Goal: Transaction & Acquisition: Download file/media

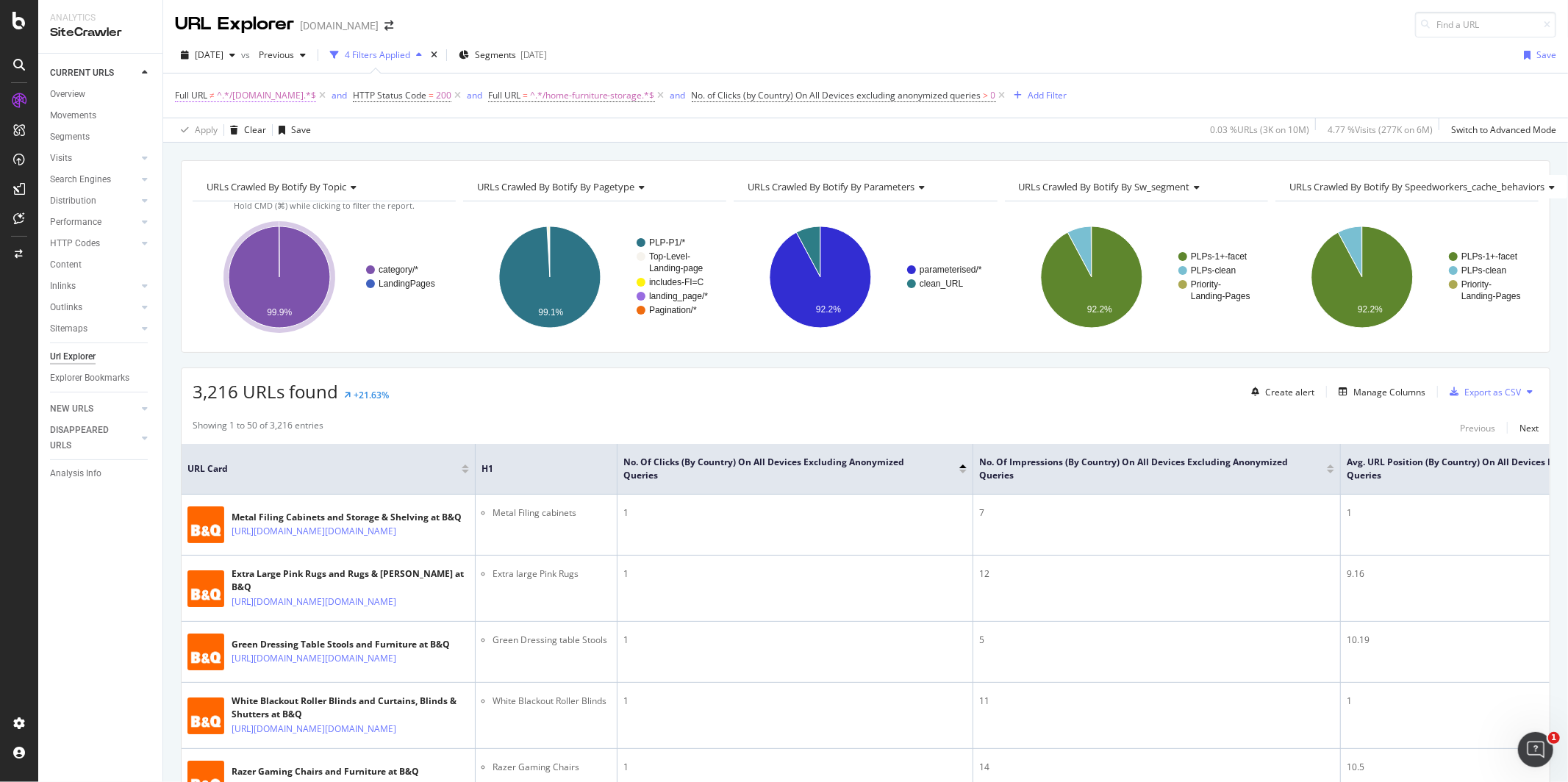
click at [245, 97] on span "^.*/[DOMAIN_NAME].*$" at bounding box center [266, 95] width 99 height 20
drag, startPoint x: 246, startPoint y: 156, endPoint x: 180, endPoint y: 155, distance: 66.0
click at [180, 155] on div "Doesn't contain /[DOMAIN_NAME] Cancel Add filter Apply" at bounding box center [268, 157] width 185 height 100
drag, startPoint x: 252, startPoint y: 162, endPoint x: 183, endPoint y: 162, distance: 69.0
click at [183, 162] on div "Doesn't contain /[DOMAIN_NAME] Cancel Add filter Apply" at bounding box center [268, 157] width 185 height 100
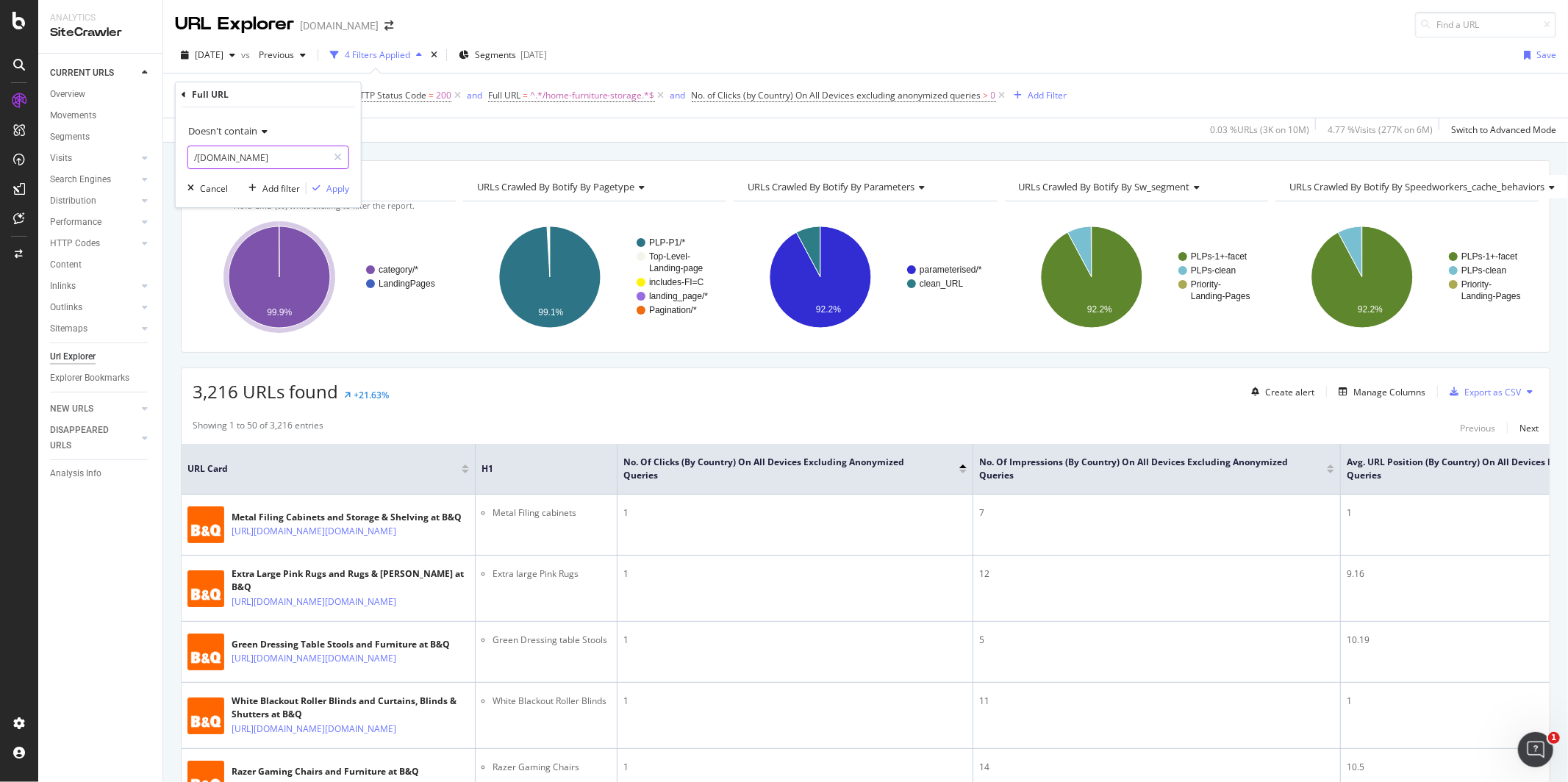
paste input "chair"
type input "/[DOMAIN_NAME]"
click at [261, 130] on icon at bounding box center [262, 131] width 11 height 9
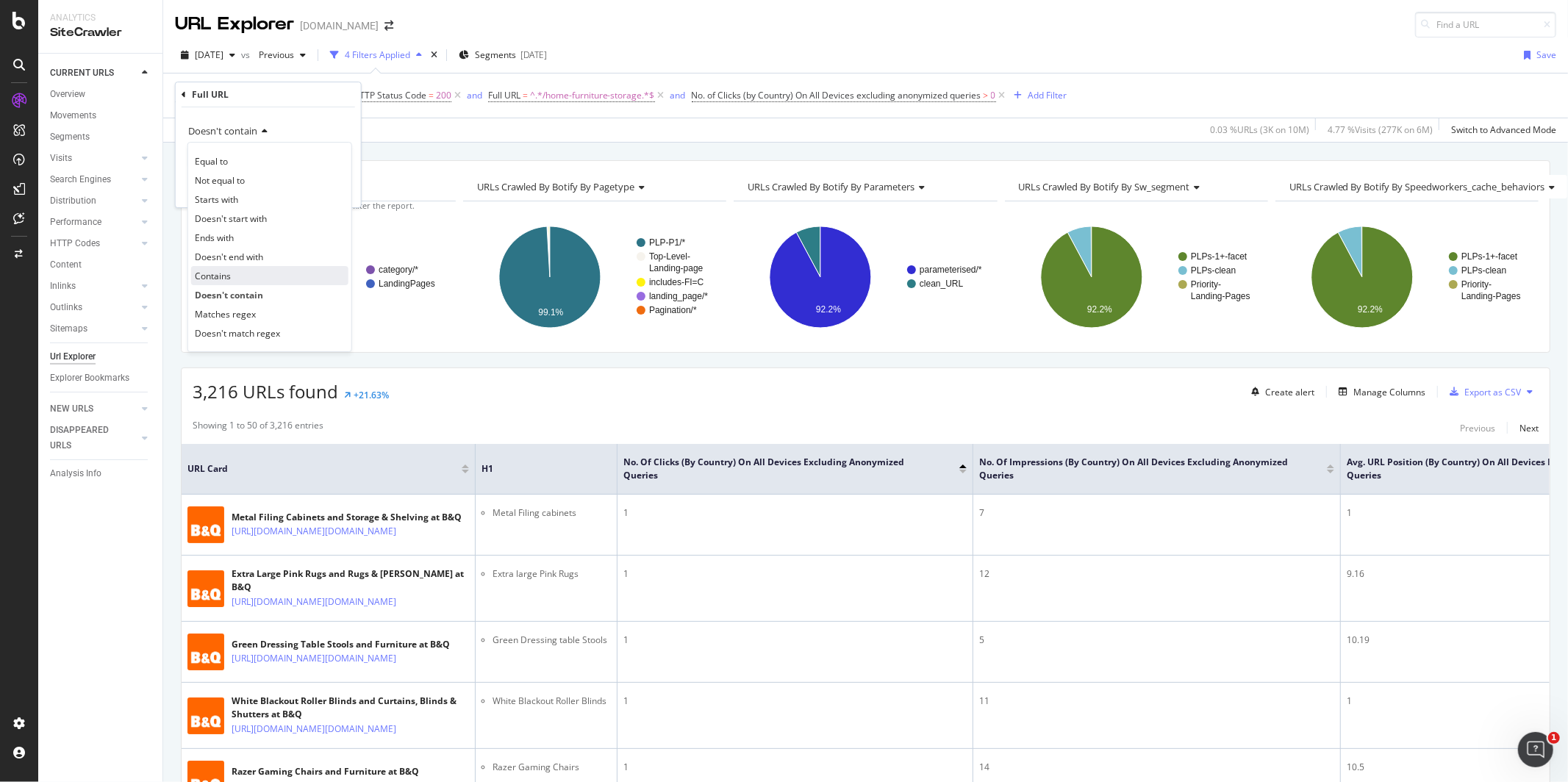
click at [245, 275] on div "Contains" at bounding box center [270, 275] width 157 height 19
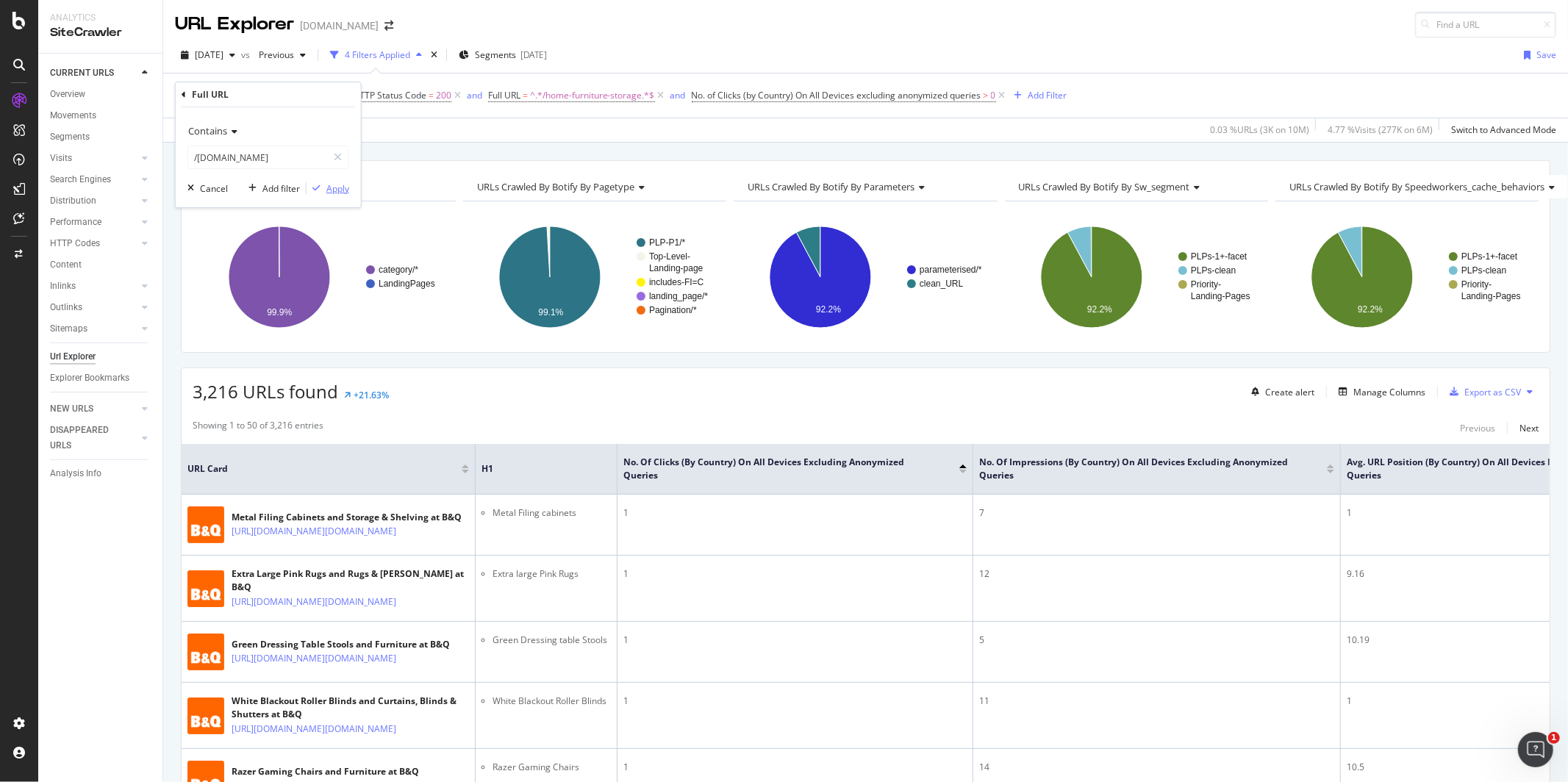
click at [329, 190] on div "Apply" at bounding box center [338, 188] width 23 height 12
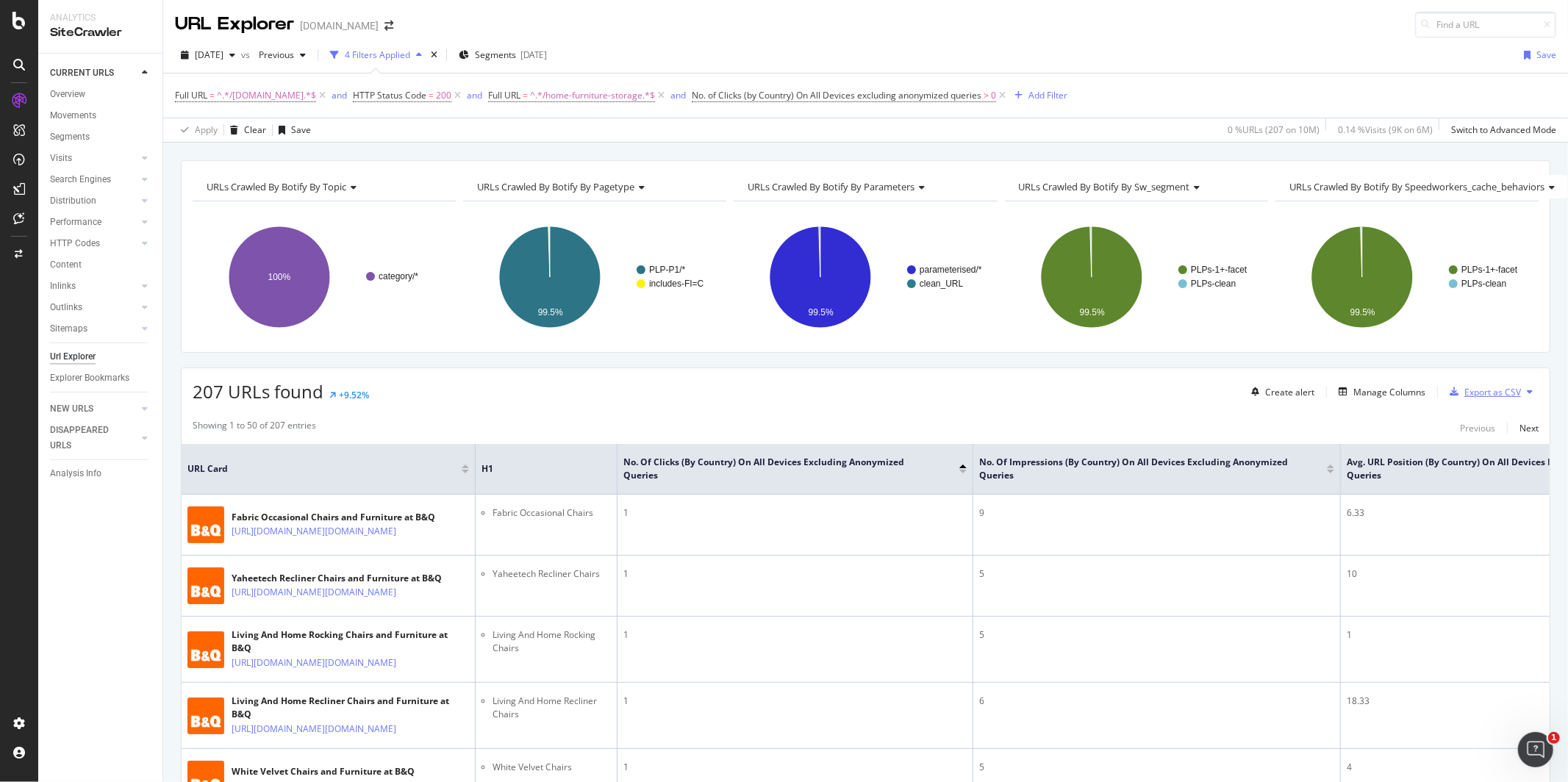
click at [1480, 397] on div "Export as CSV" at bounding box center [1492, 392] width 56 height 12
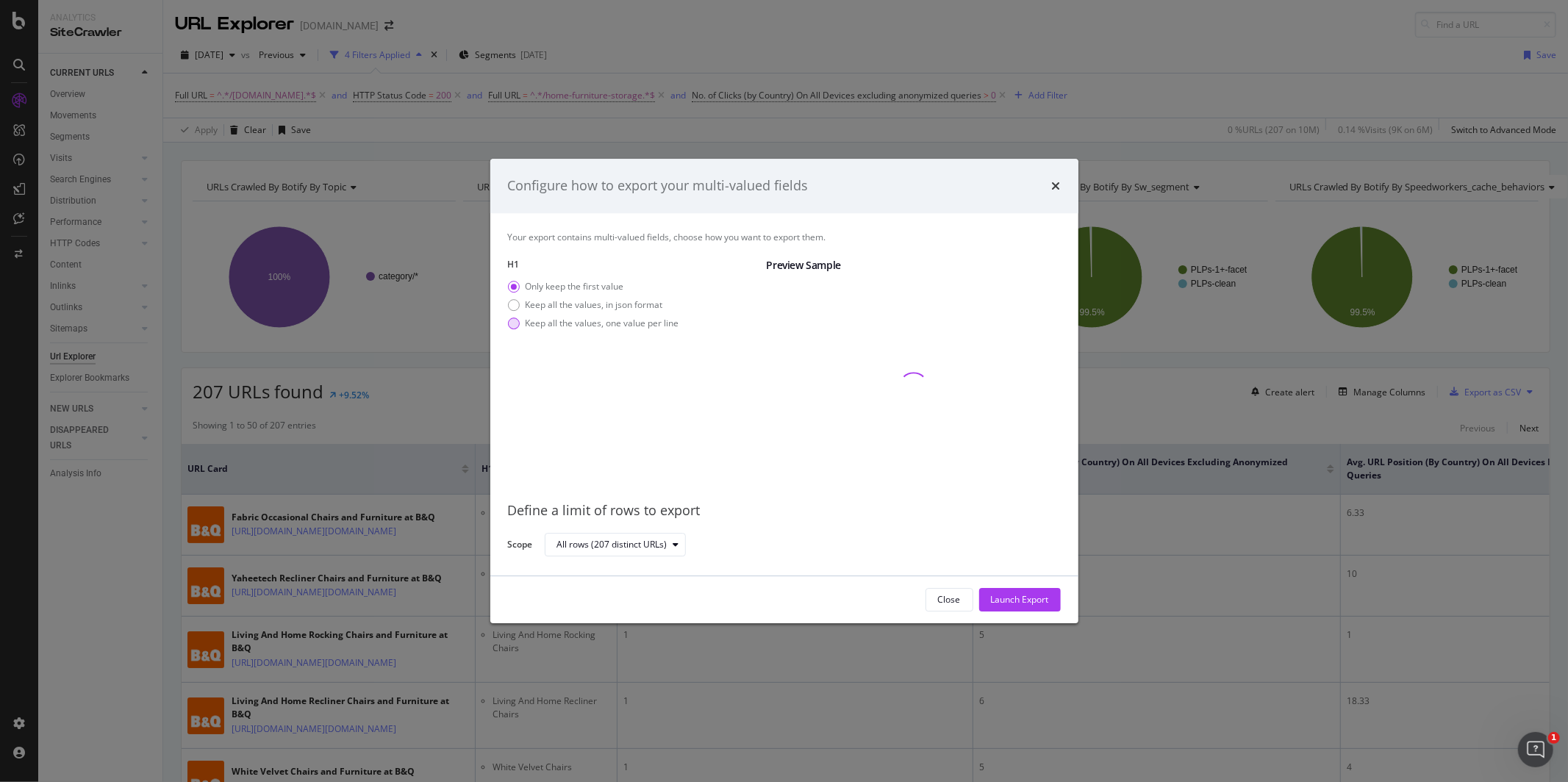
click at [651, 325] on div "Keep all the values, one value per line" at bounding box center [602, 322] width 154 height 12
click at [1034, 600] on div "Launch Export" at bounding box center [1020, 599] width 58 height 12
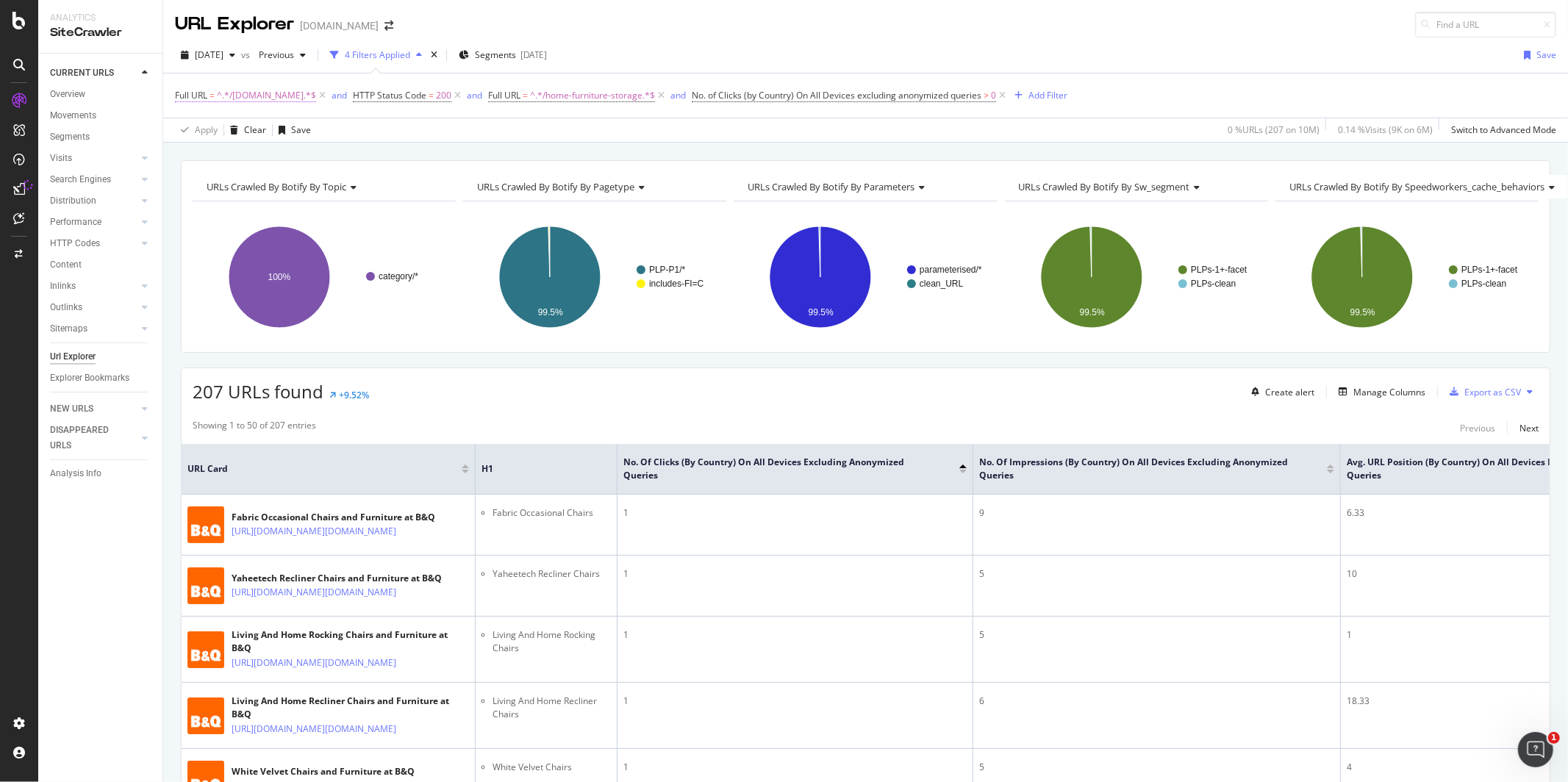
click at [250, 97] on span "^.*/[DOMAIN_NAME].*$" at bounding box center [266, 95] width 99 height 20
click at [223, 135] on span "Contains" at bounding box center [208, 131] width 39 height 13
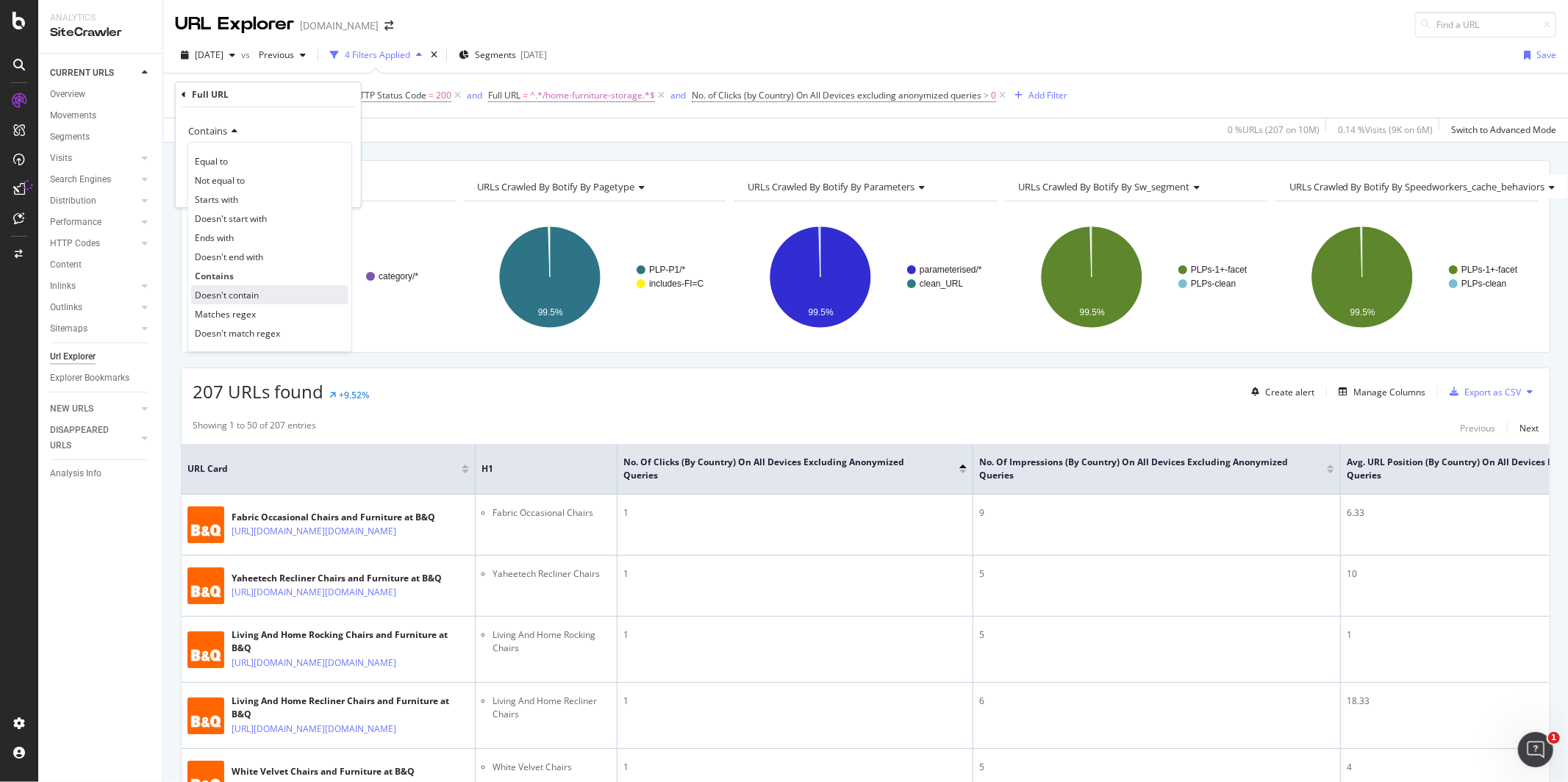
click at [234, 294] on span "Doesn't contain" at bounding box center [227, 294] width 64 height 12
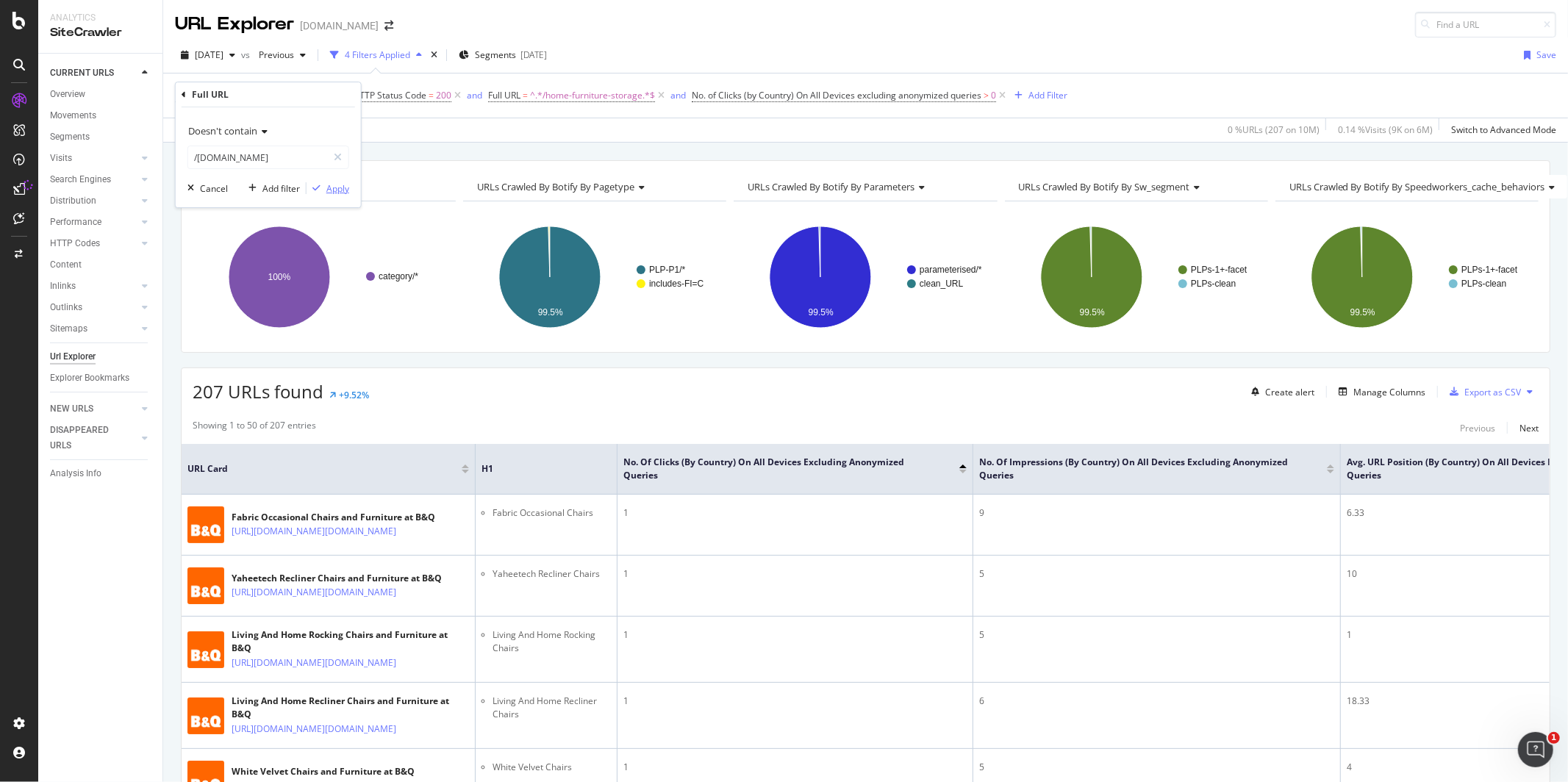
click at [336, 190] on div "Apply" at bounding box center [338, 188] width 23 height 12
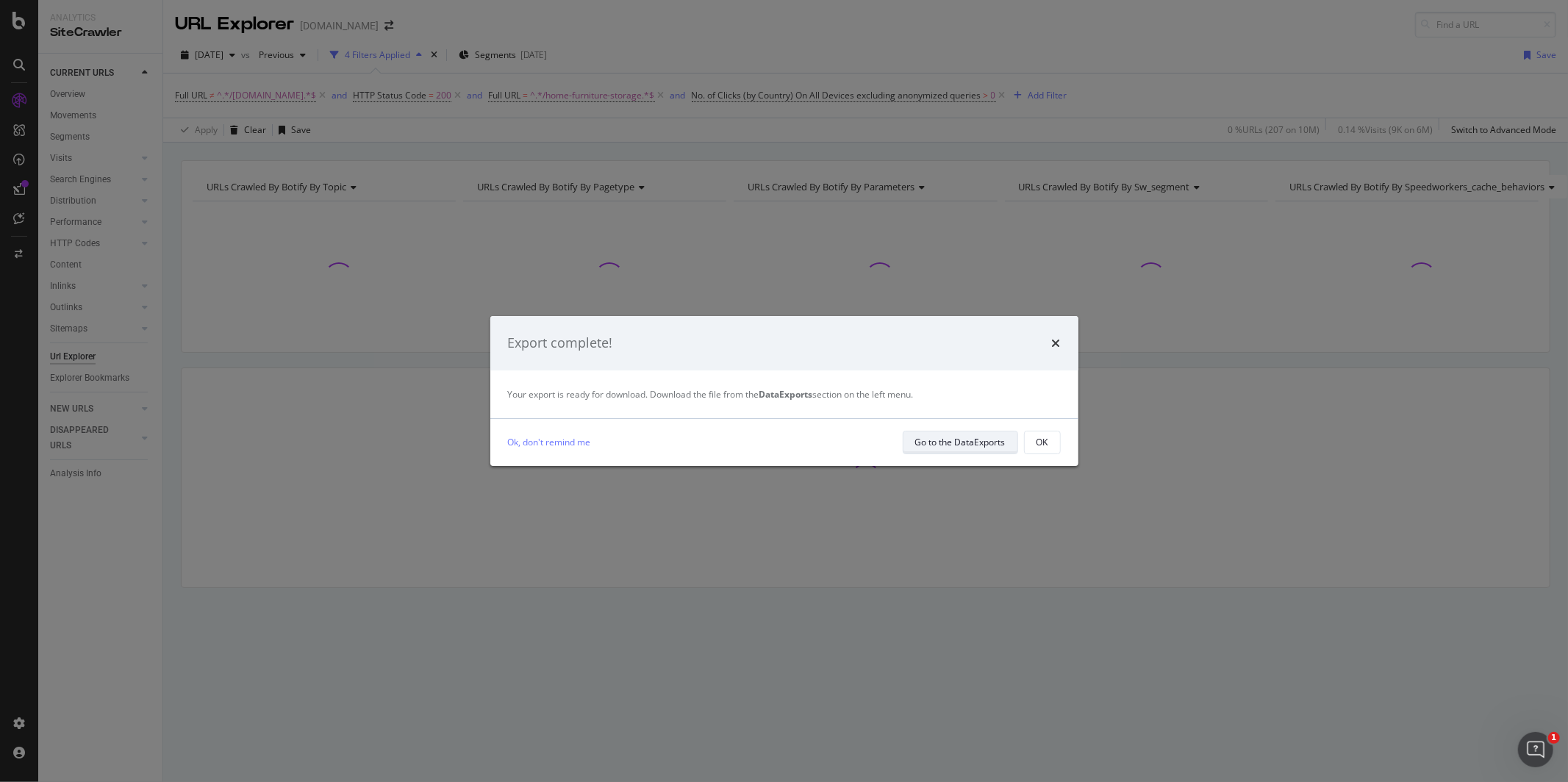
click at [1003, 451] on div "Go to the DataExports" at bounding box center [960, 442] width 90 height 20
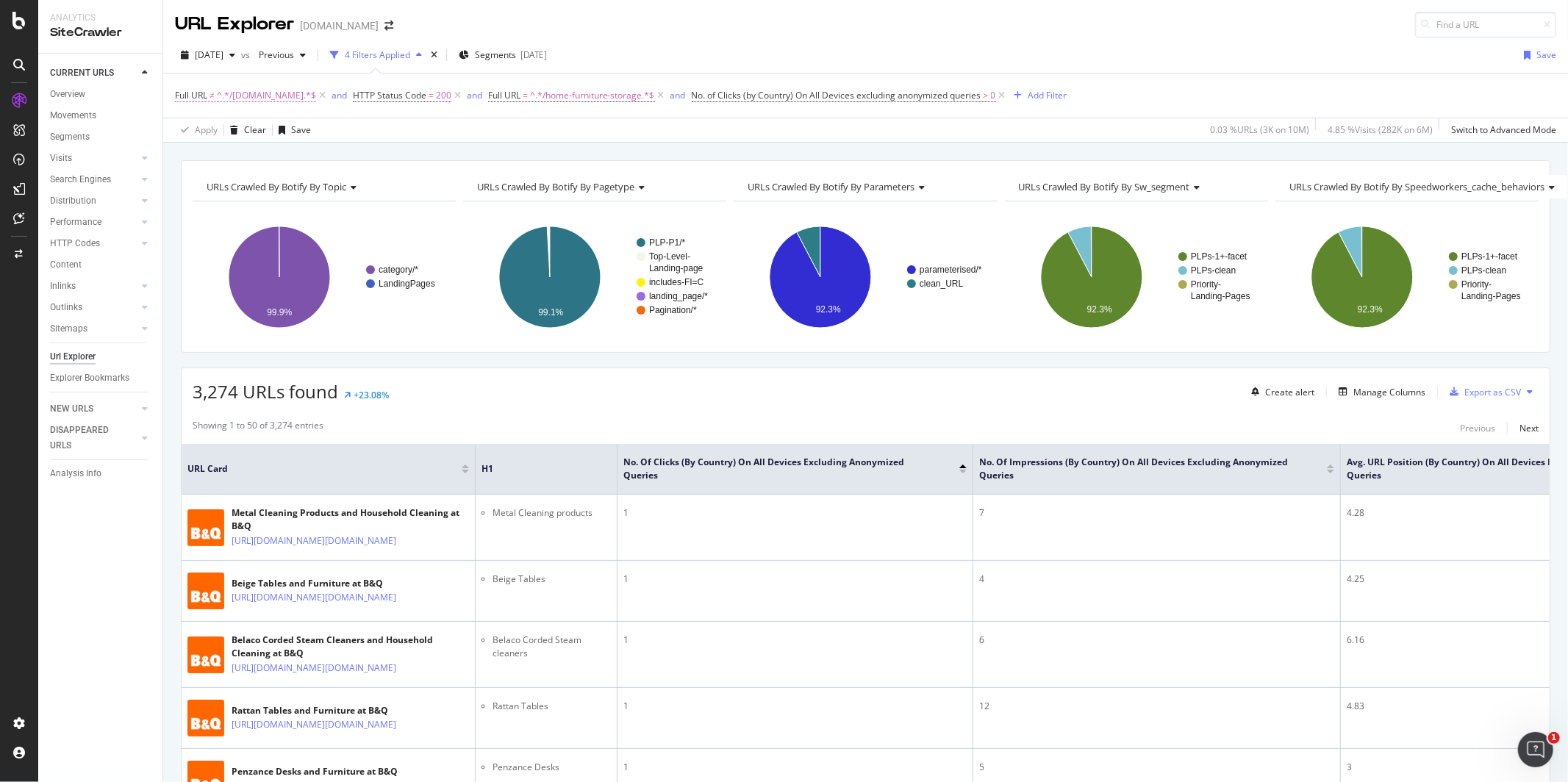
click at [254, 101] on span "^.*/[DOMAIN_NAME].*$" at bounding box center [266, 95] width 99 height 20
click at [456, 128] on div "Apply Clear Save 0.03 % URLs ( 3K on 10M ) 4.85 % Visits ( 282K on 6M ) Switch …" at bounding box center [865, 130] width 1405 height 25
click at [965, 472] on div at bounding box center [962, 471] width 7 height 3
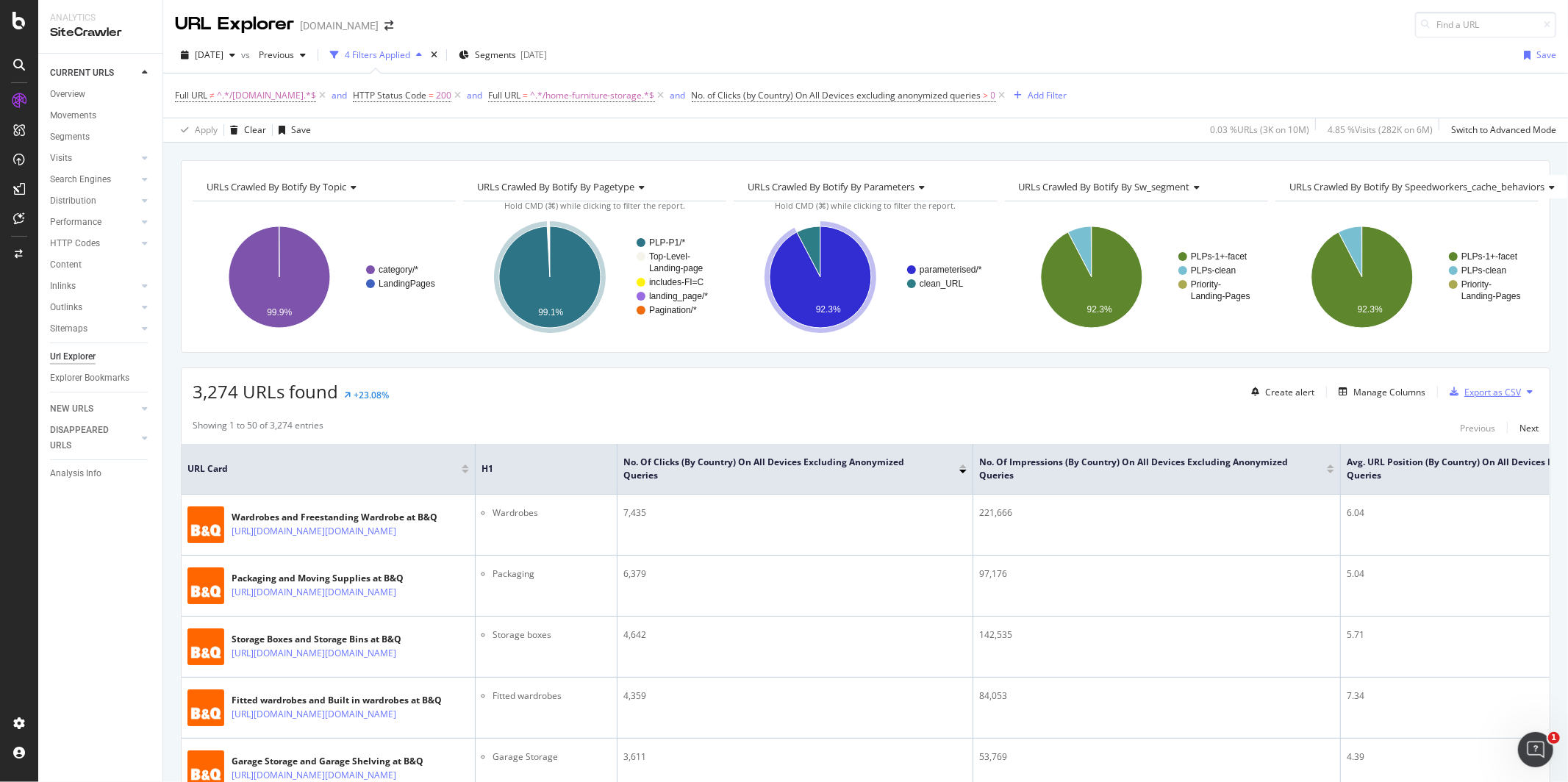
click at [1483, 392] on div "Export as CSV" at bounding box center [1492, 392] width 56 height 12
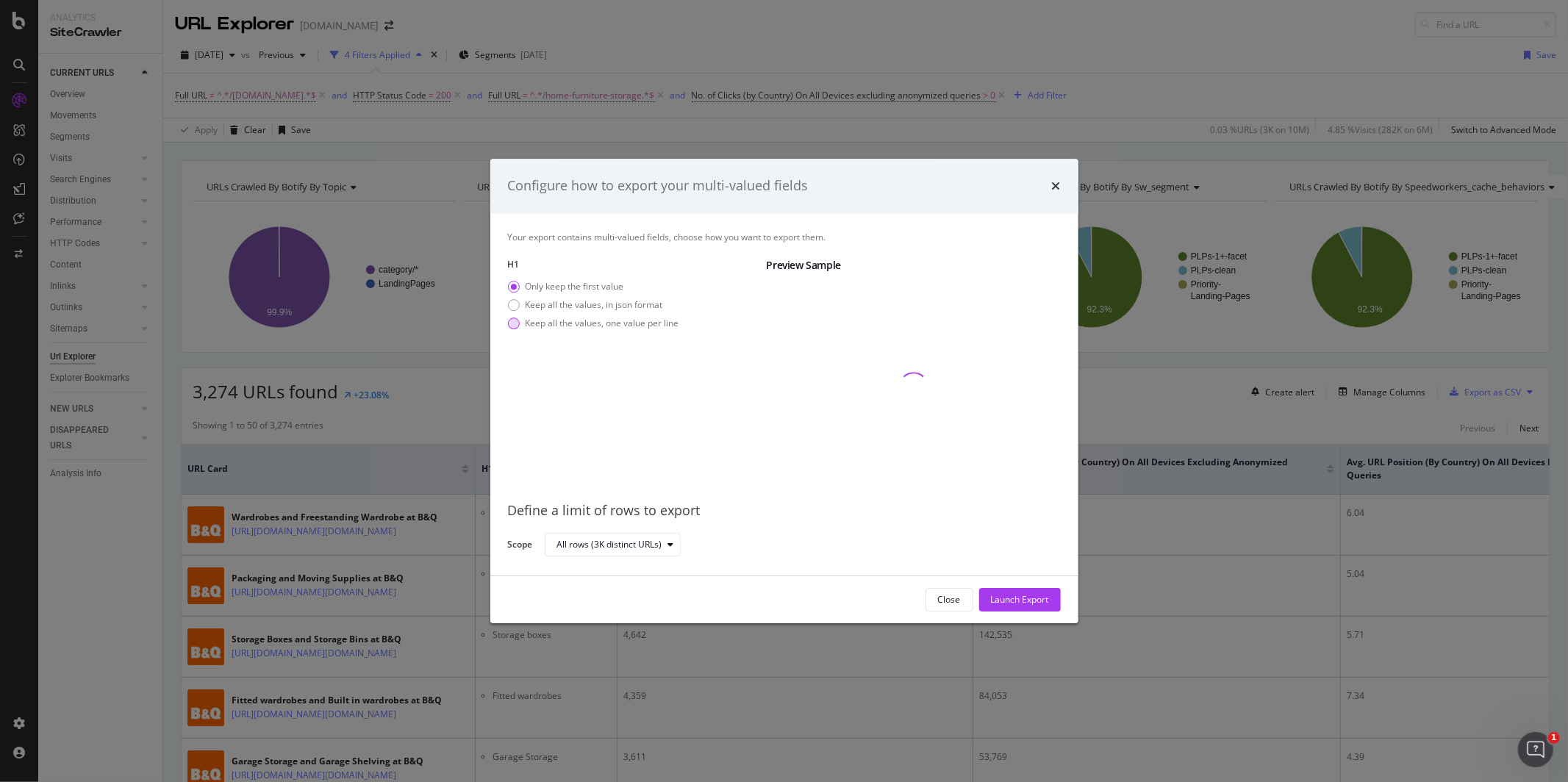
click at [629, 317] on div "Keep all the values, one value per line" at bounding box center [602, 322] width 154 height 12
click at [1004, 603] on div "Launch Export" at bounding box center [1020, 599] width 58 height 12
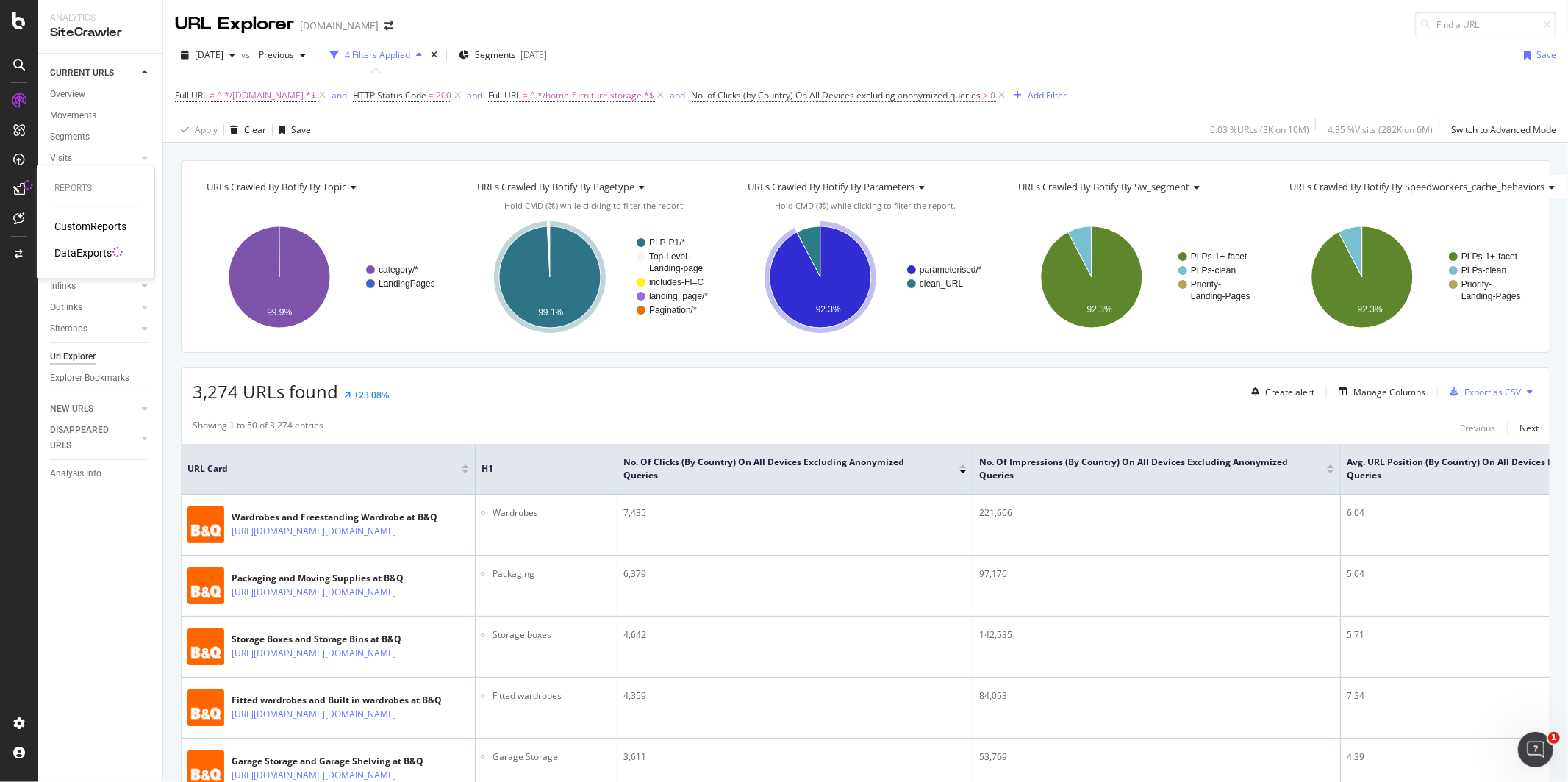
click at [95, 252] on div "DataExports" at bounding box center [83, 254] width 57 height 15
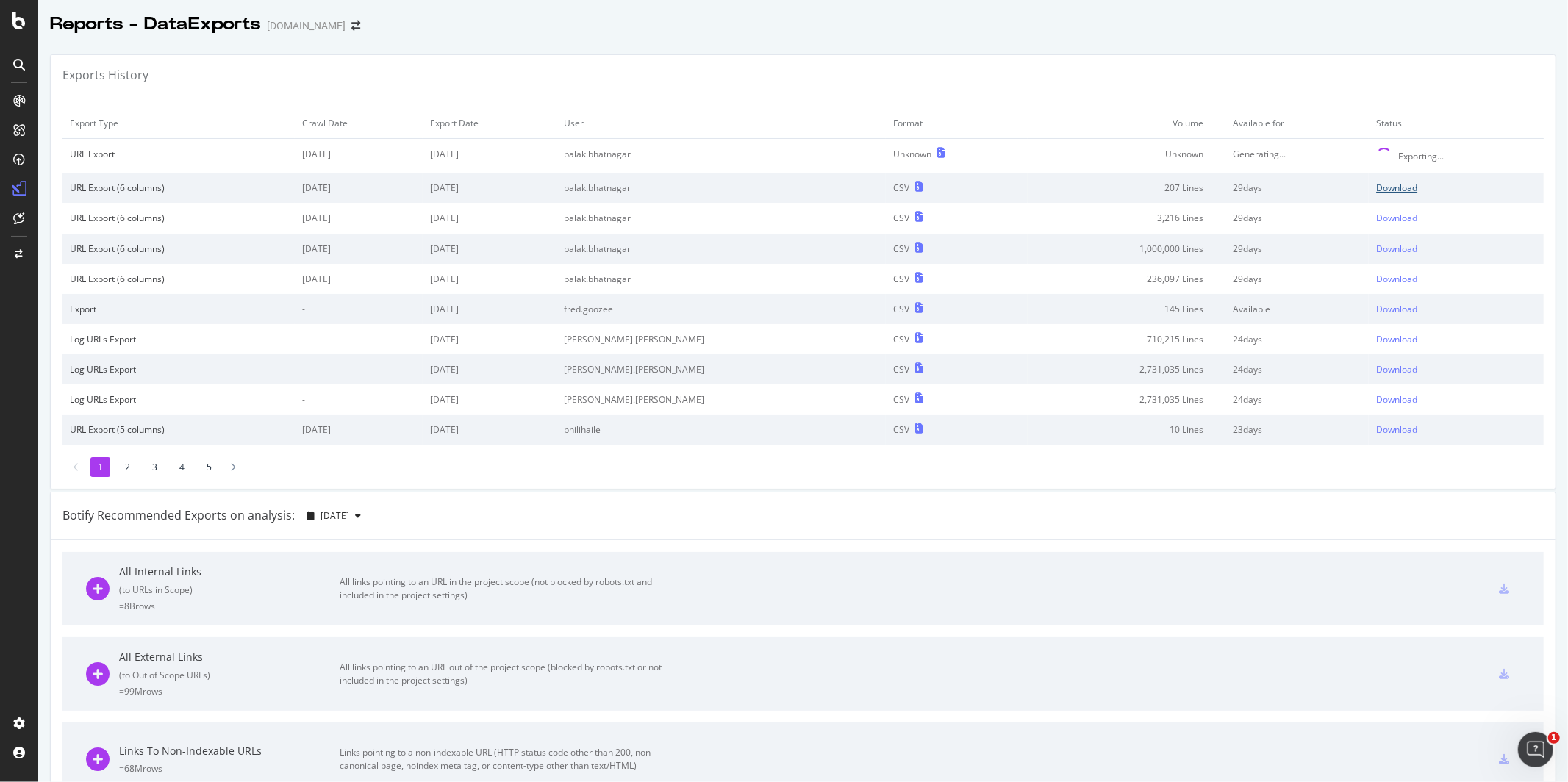
click at [1389, 191] on div "Download" at bounding box center [1397, 187] width 41 height 12
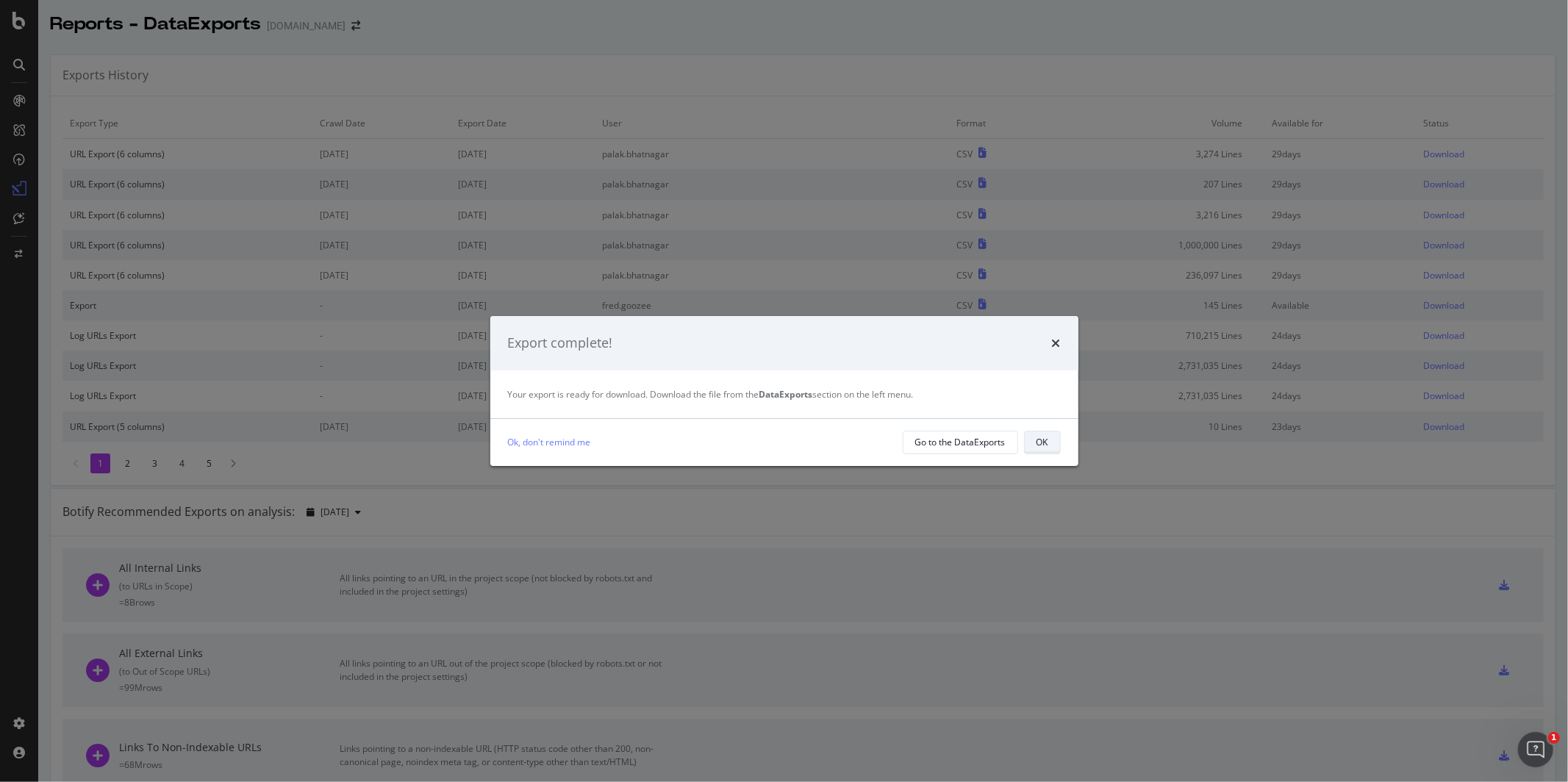
click at [1041, 439] on div "OK" at bounding box center [1043, 442] width 11 height 12
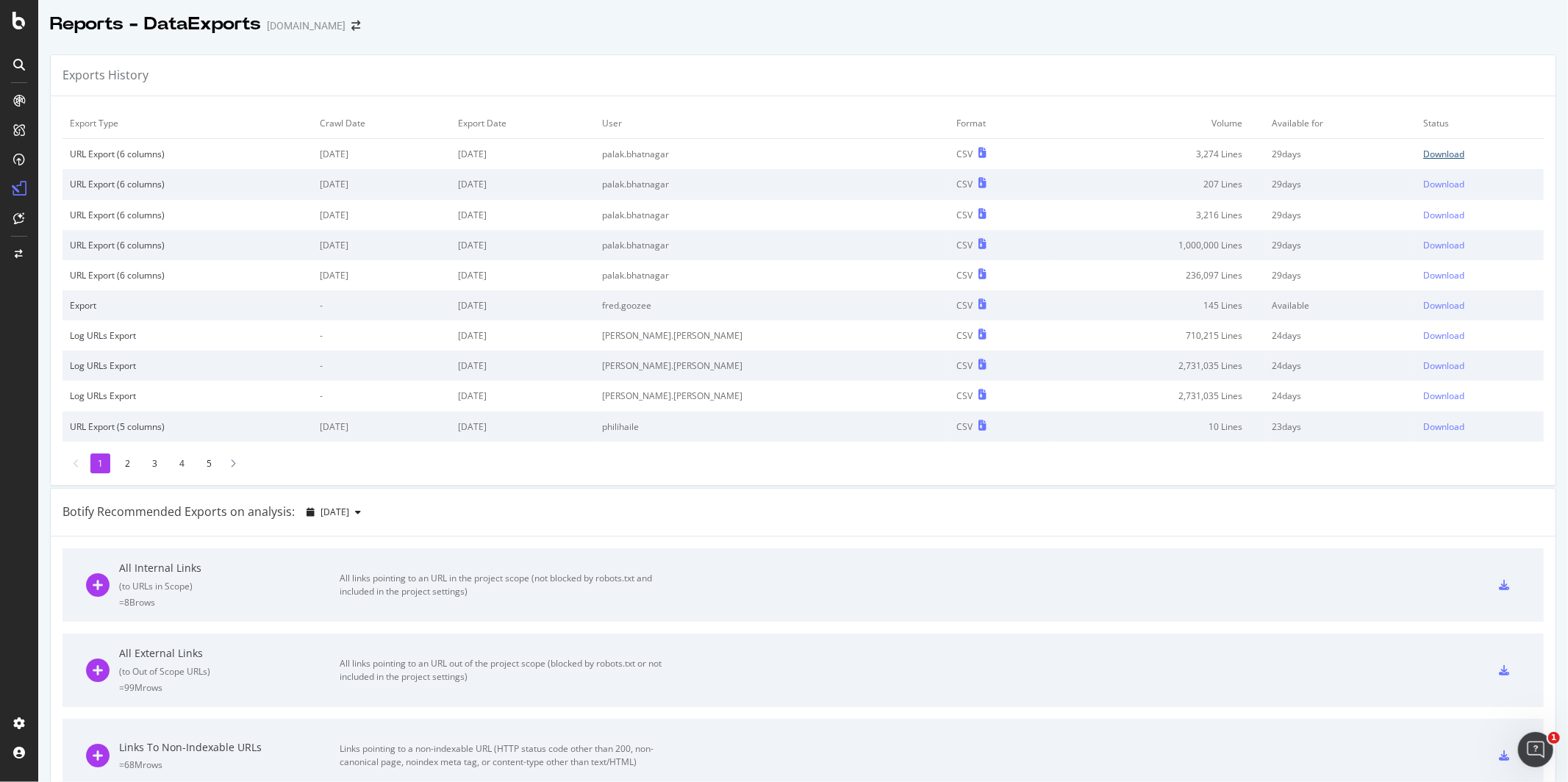
click at [1428, 159] on div "Download" at bounding box center [1444, 154] width 41 height 12
